Goal: Find contact information: Find specific fact

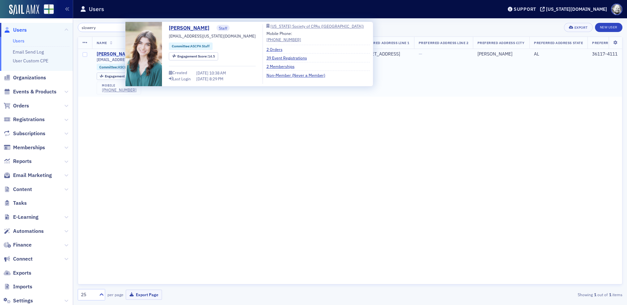
type input "slowery"
click at [116, 54] on div "[PERSON_NAME]" at bounding box center [115, 54] width 36 height 6
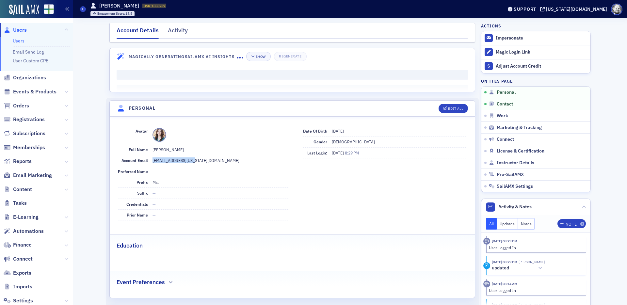
drag, startPoint x: 153, startPoint y: 160, endPoint x: 207, endPoint y: 160, distance: 53.9
click at [207, 160] on dd "[EMAIL_ADDRESS][US_STATE][DOMAIN_NAME]" at bounding box center [221, 160] width 137 height 10
copy dd "[EMAIL_ADDRESS][US_STATE][DOMAIN_NAME]"
